Goal: Task Accomplishment & Management: Use online tool/utility

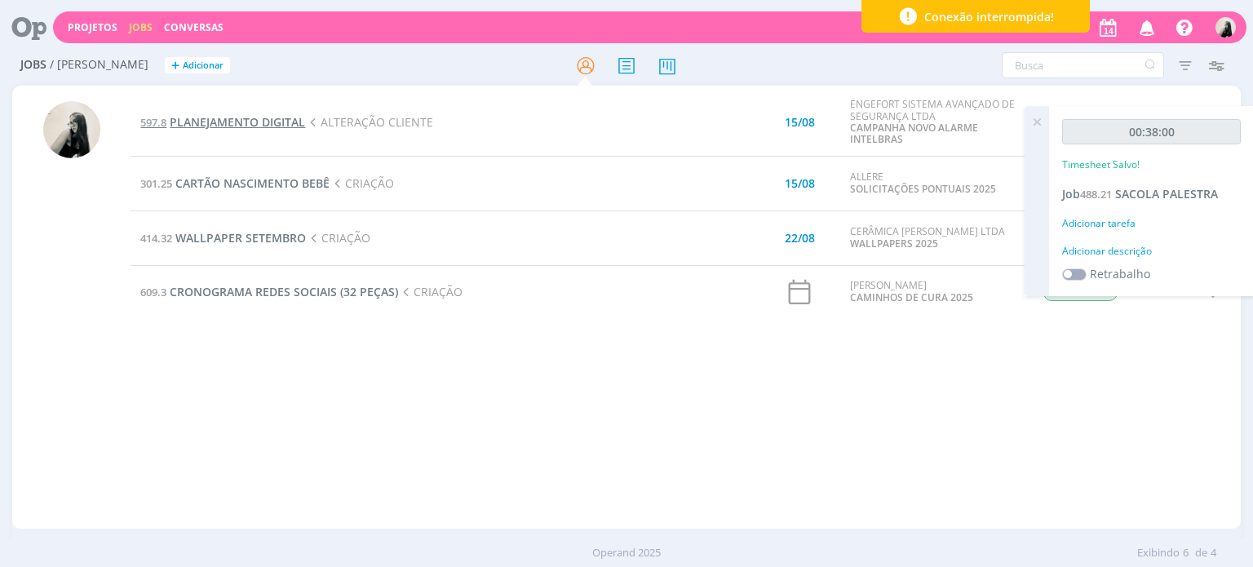
click at [259, 120] on span "PLANEJAMENTO DIGITAL" at bounding box center [237, 121] width 135 height 15
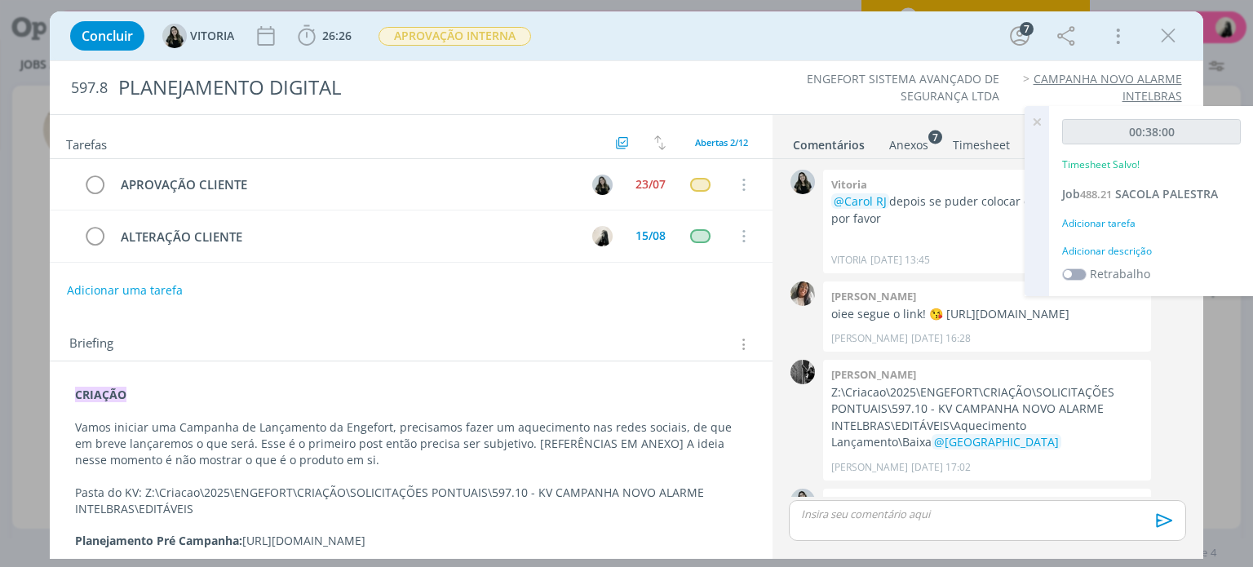
scroll to position [1233, 0]
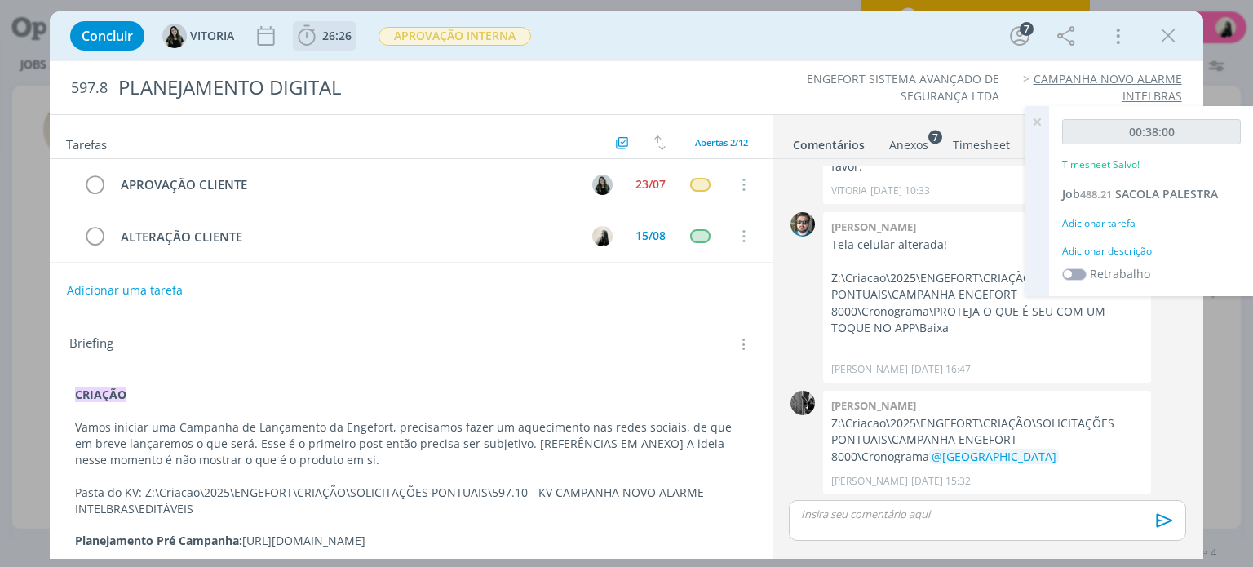
click at [320, 35] on b "26:26" at bounding box center [337, 35] width 36 height 11
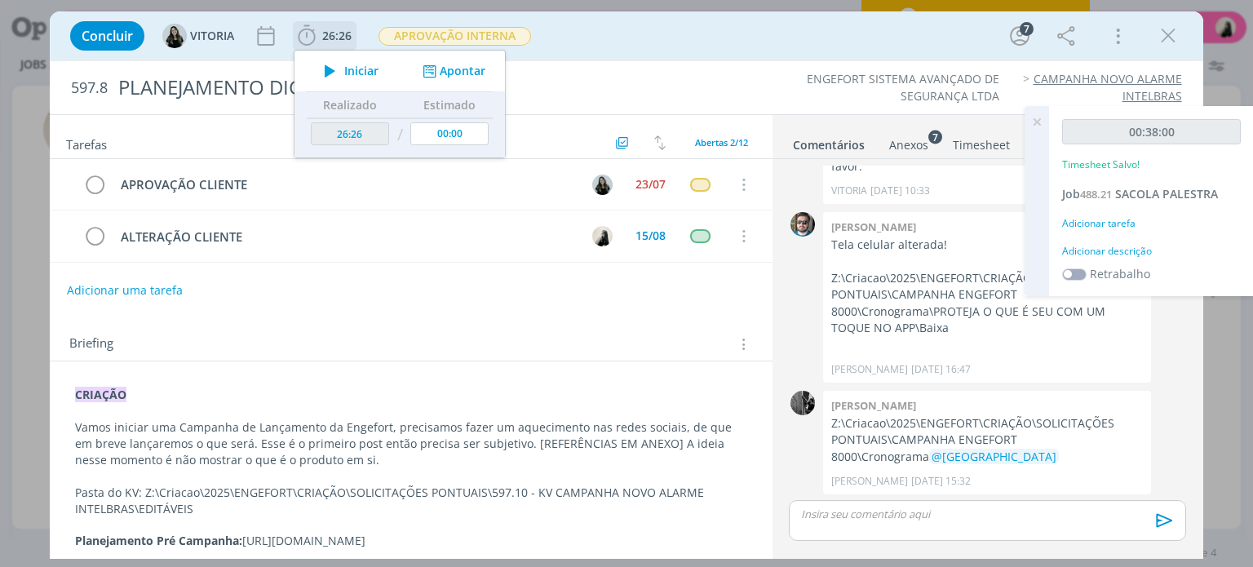
click at [334, 67] on icon "dialog" at bounding box center [330, 70] width 29 height 21
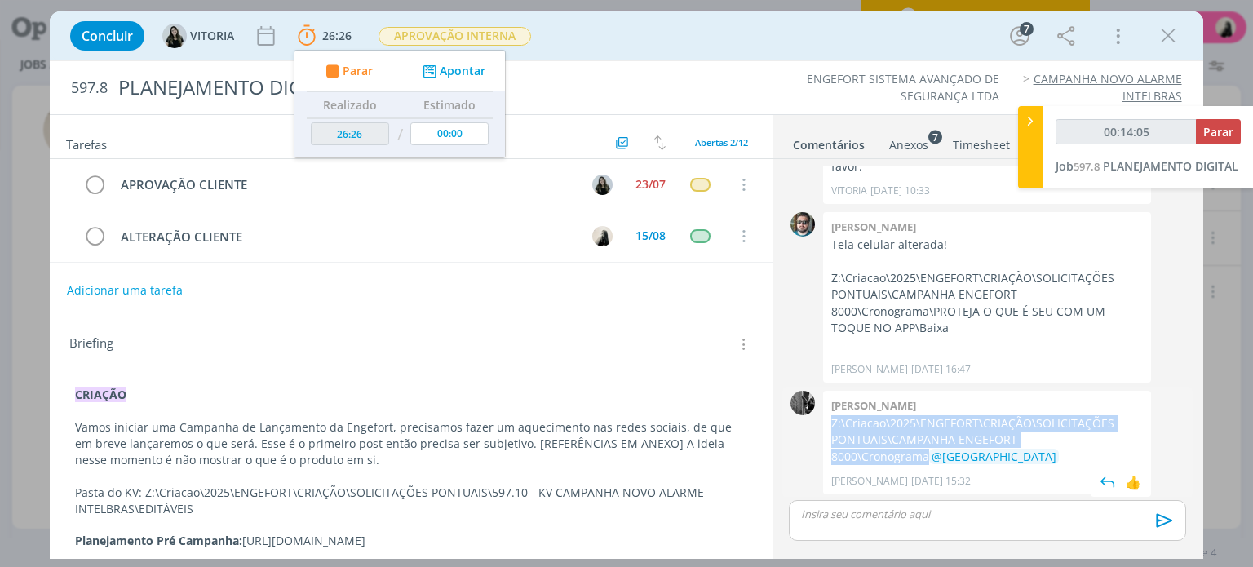
drag, startPoint x: 830, startPoint y: 422, endPoint x: 1120, endPoint y: 436, distance: 290.0
click at [1120, 436] on div "[PERSON_NAME]:\Criacao\2025\ENGEFORT\CRIAÇÃO\SOLICITAÇÕES PONTUAIS\CAMPANHA ENG…" at bounding box center [987, 443] width 328 height 104
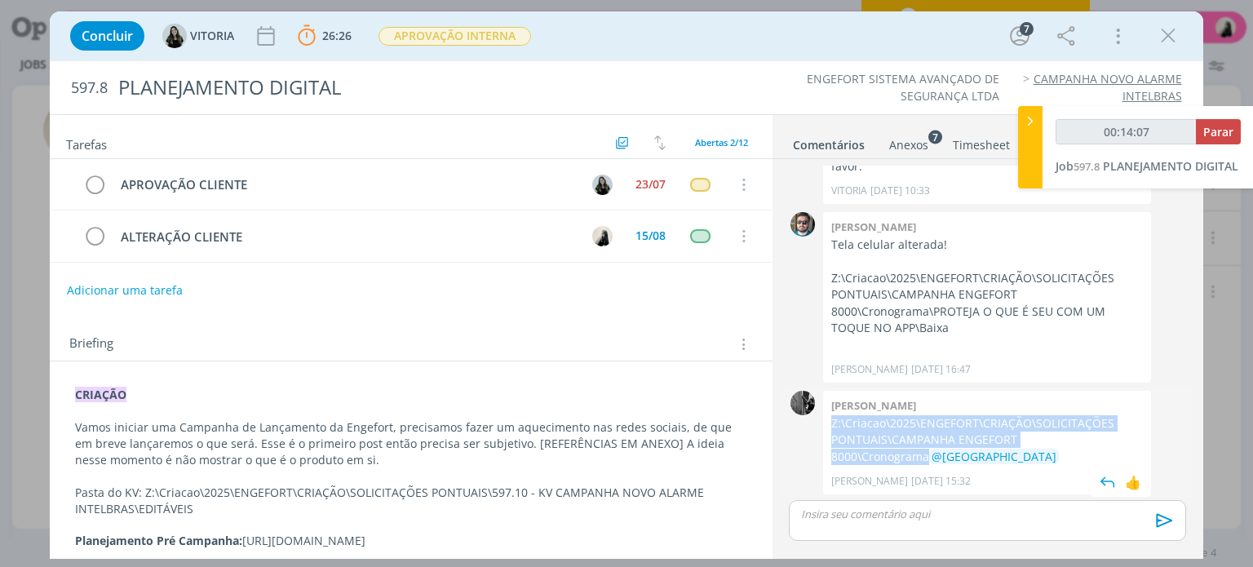
copy p "Z:\Criacao\2025\ENGEFORT\CRIAÇÃO\SOLICITAÇÕES PONTUAIS\CAMPANHA ENGEFORT 8000\C…"
click at [1165, 29] on icon "dialog" at bounding box center [1168, 36] width 24 height 24
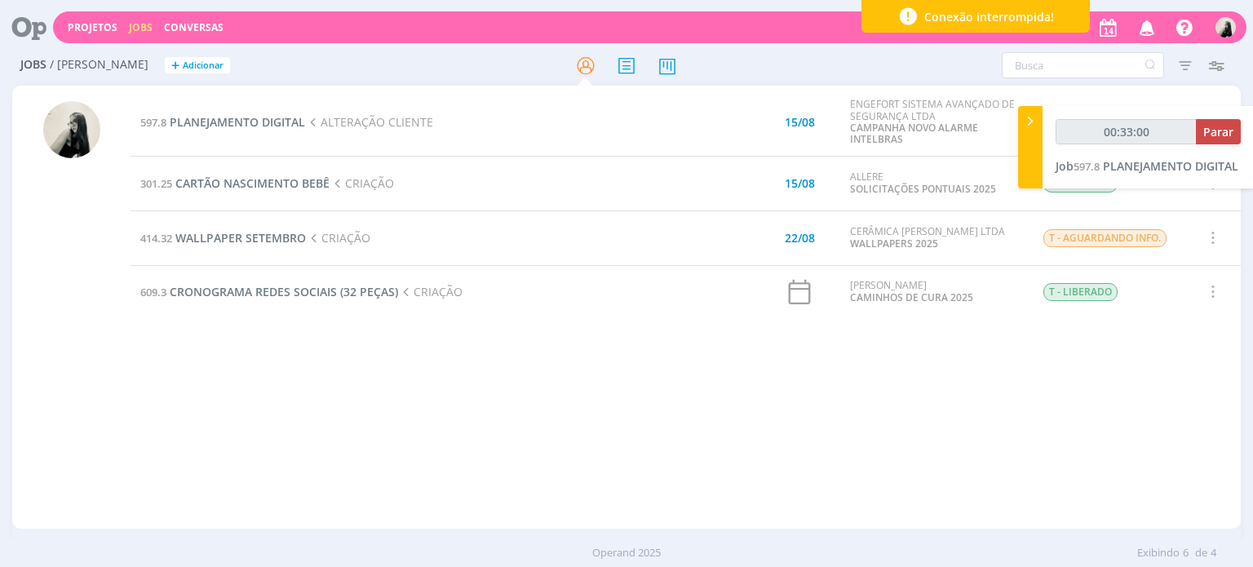
type input "00:33:01"
